Goal: Submit feedback/report problem: Submit feedback/report problem

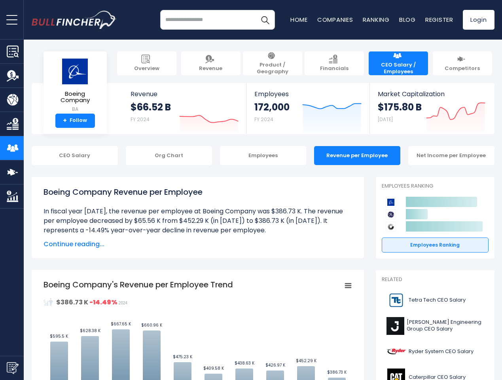
click at [12, 19] on span "open menu" at bounding box center [11, 19] width 11 height 1
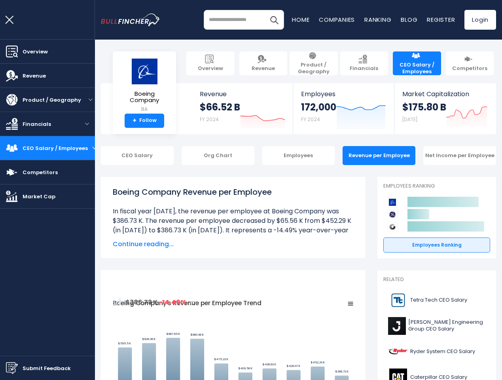
click at [12, 368] on img "Submit Feedback" at bounding box center [12, 368] width 12 height 12
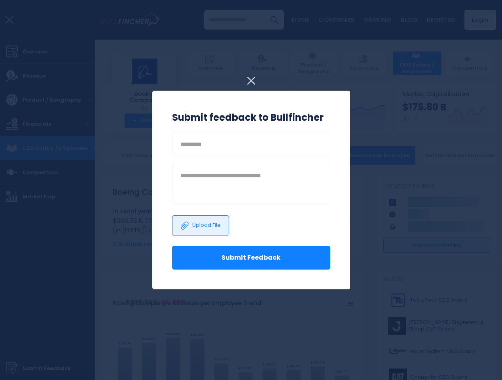
click at [203, 116] on h3 "Submit feedback to Bullfincher" at bounding box center [251, 117] width 158 height 14
click at [326, 116] on h3 "Submit feedback to Bullfincher" at bounding box center [251, 117] width 158 height 14
click at [450, 116] on div at bounding box center [251, 190] width 502 height 380
click at [69, 156] on div at bounding box center [251, 190] width 502 height 380
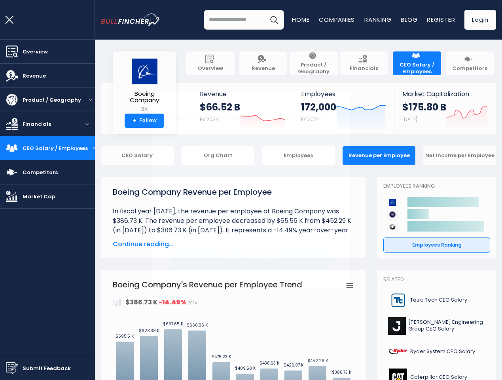
click at [163, 156] on div "CEO Salary" at bounding box center [137, 155] width 73 height 19
click at [257, 156] on div "CEO Salary Org Chart Employees Revenue per Employee Net Income per Employee" at bounding box center [298, 155] width 395 height 19
click at [351, 156] on div "Revenue per Employee" at bounding box center [379, 155] width 73 height 19
click at [446, 156] on div "Net Income per Employee" at bounding box center [460, 155] width 73 height 19
